Goal: Information Seeking & Learning: Learn about a topic

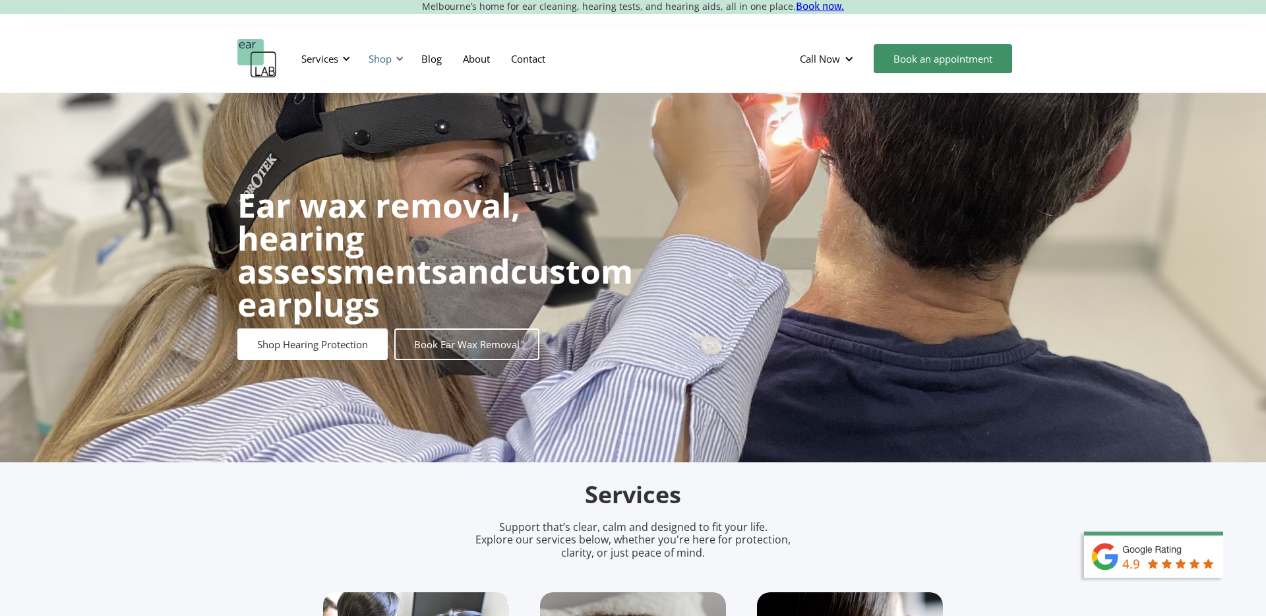
click at [388, 59] on div "Shop" at bounding box center [379, 58] width 23 height 13
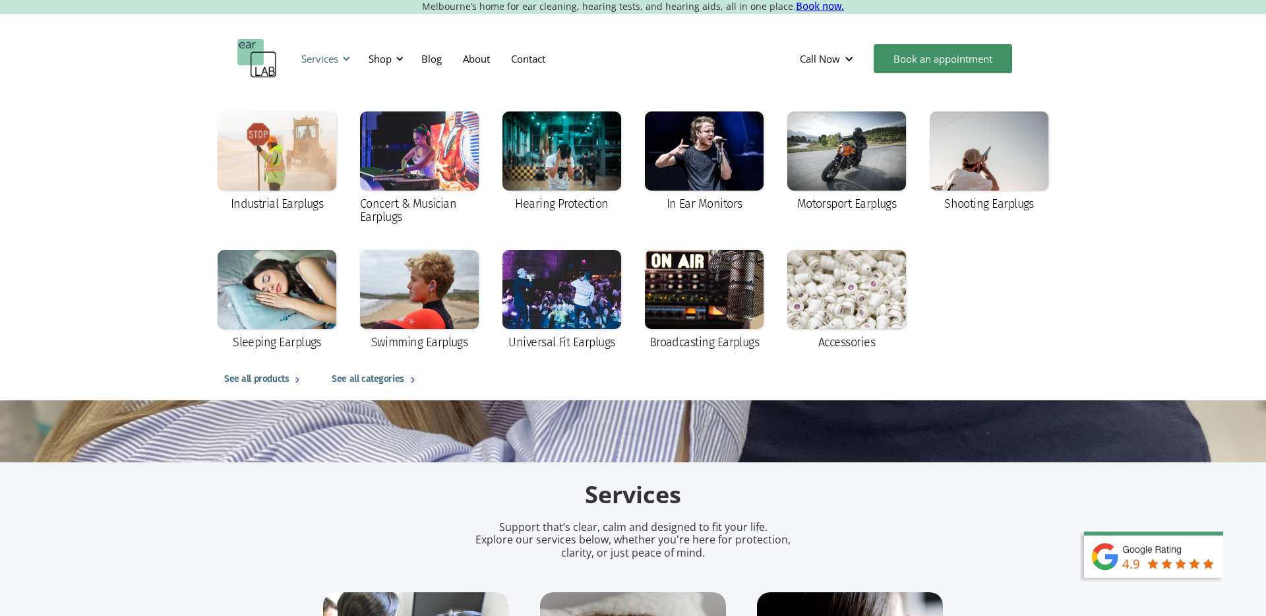
click at [322, 57] on div "Services" at bounding box center [319, 58] width 37 height 13
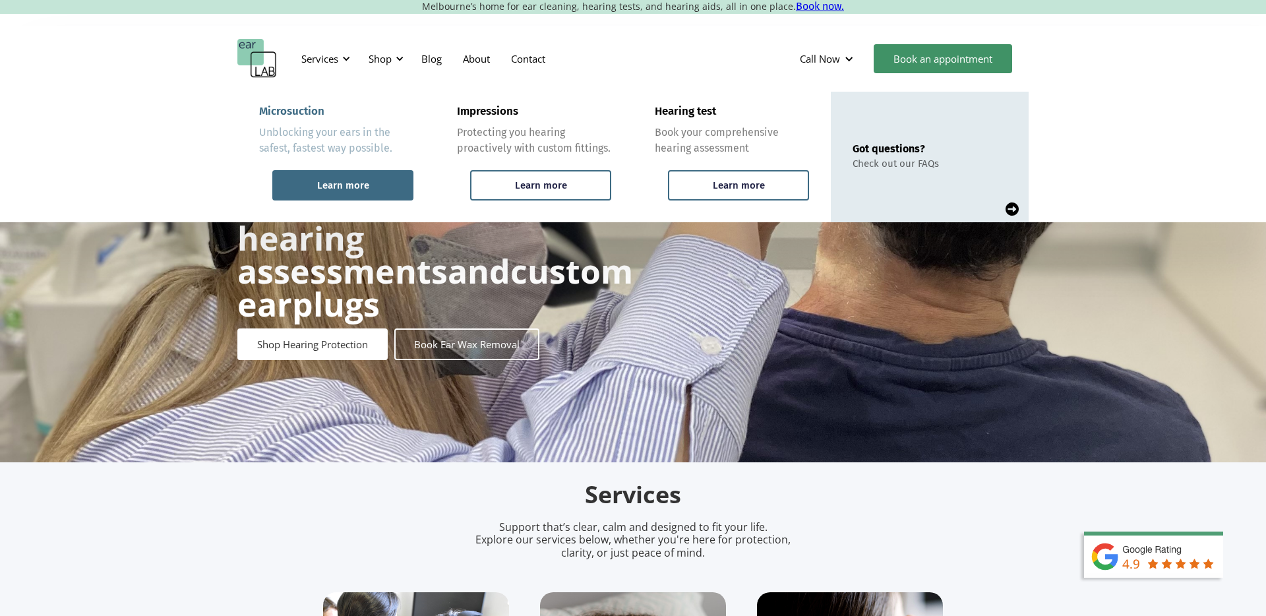
click at [380, 194] on div "Learn more" at bounding box center [342, 185] width 141 height 30
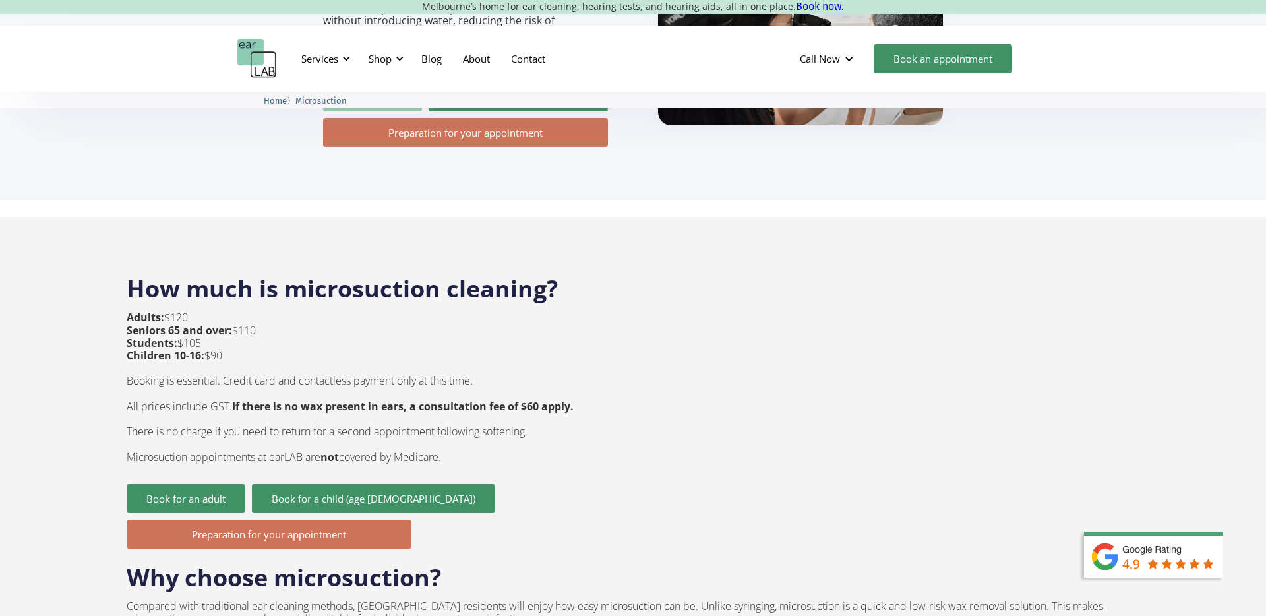
scroll to position [350, 0]
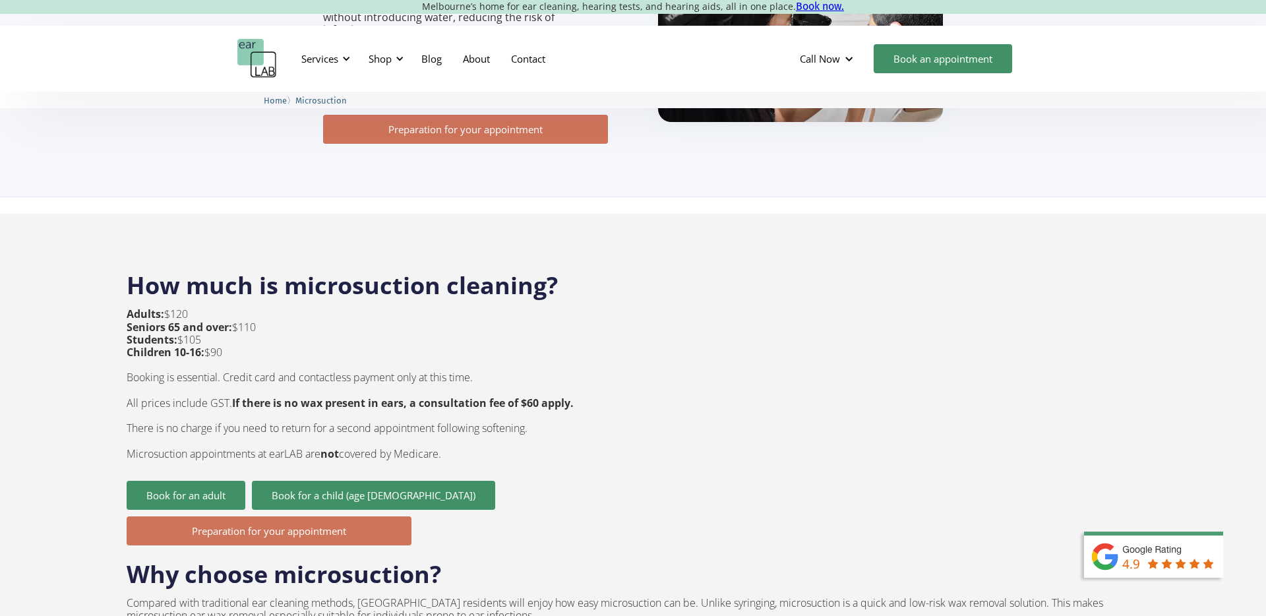
drag, startPoint x: 202, startPoint y: 283, endPoint x: 117, endPoint y: 285, distance: 85.1
click at [412, 396] on strong "If there is no wax present in ears, a consultation fee of $60 apply." at bounding box center [402, 403] width 341 height 15
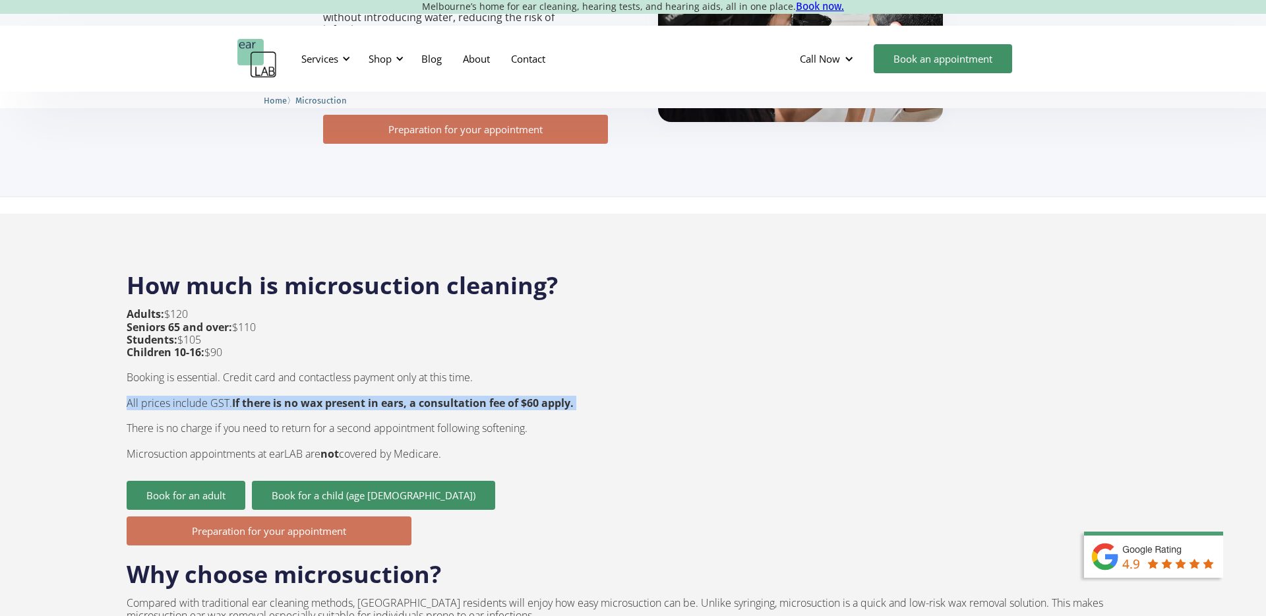
click at [412, 396] on strong "If there is no wax present in ears, a consultation fee of $60 apply." at bounding box center [402, 403] width 341 height 15
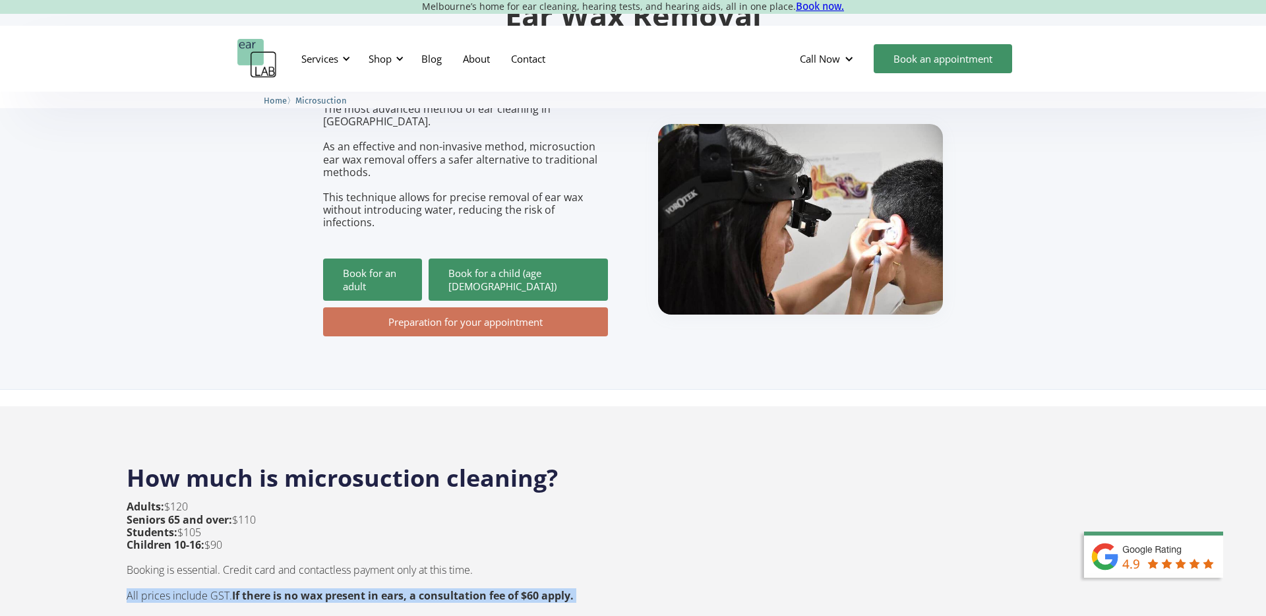
scroll to position [198, 0]
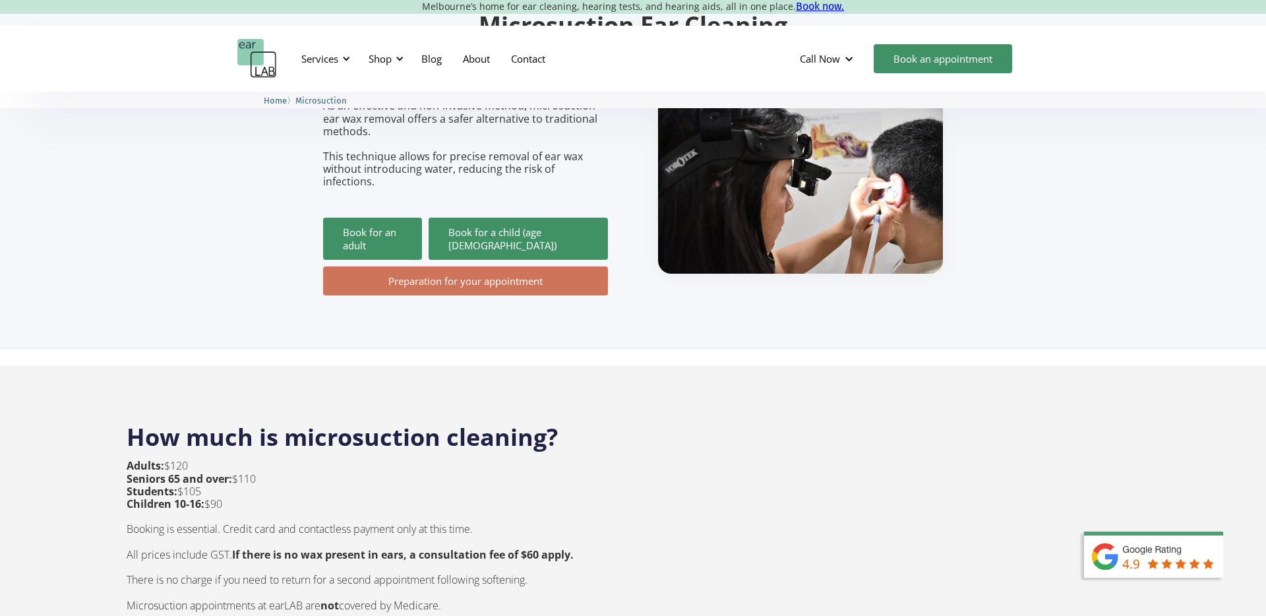
click at [188, 459] on p "Adults: $120 Seniors 65 and over: $110 Students: $105 Children 10-16: $90 Booki…" at bounding box center [350, 535] width 447 height 152
click at [423, 61] on link "Blog" at bounding box center [432, 59] width 42 height 38
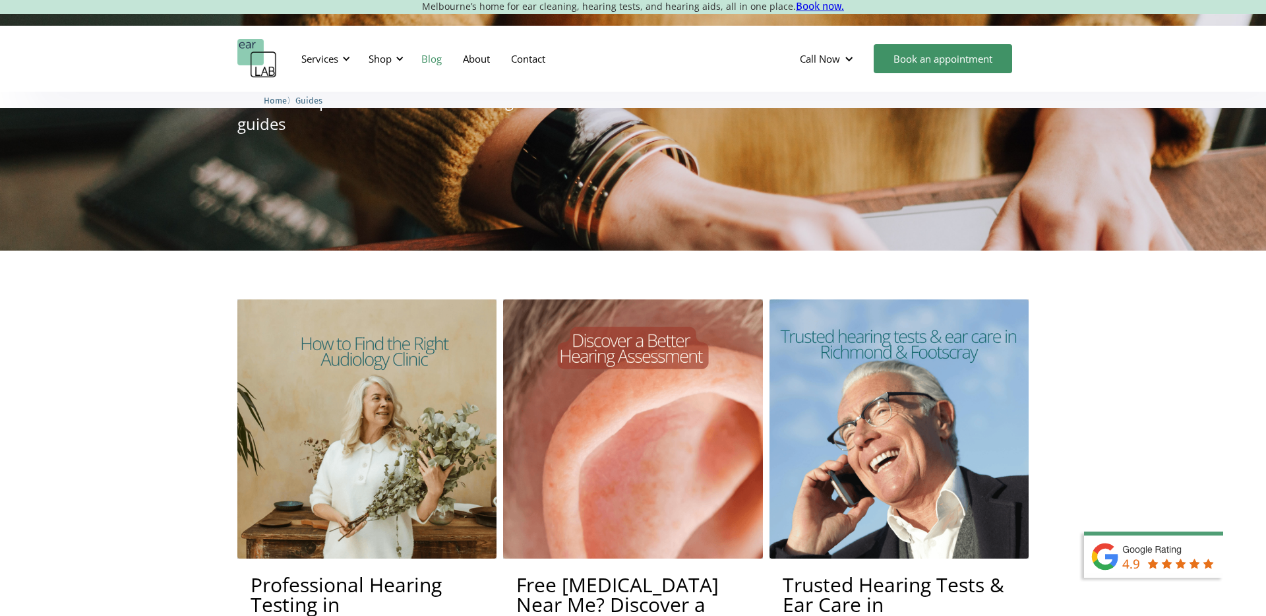
scroll to position [148, 0]
